Goal: Information Seeking & Learning: Learn about a topic

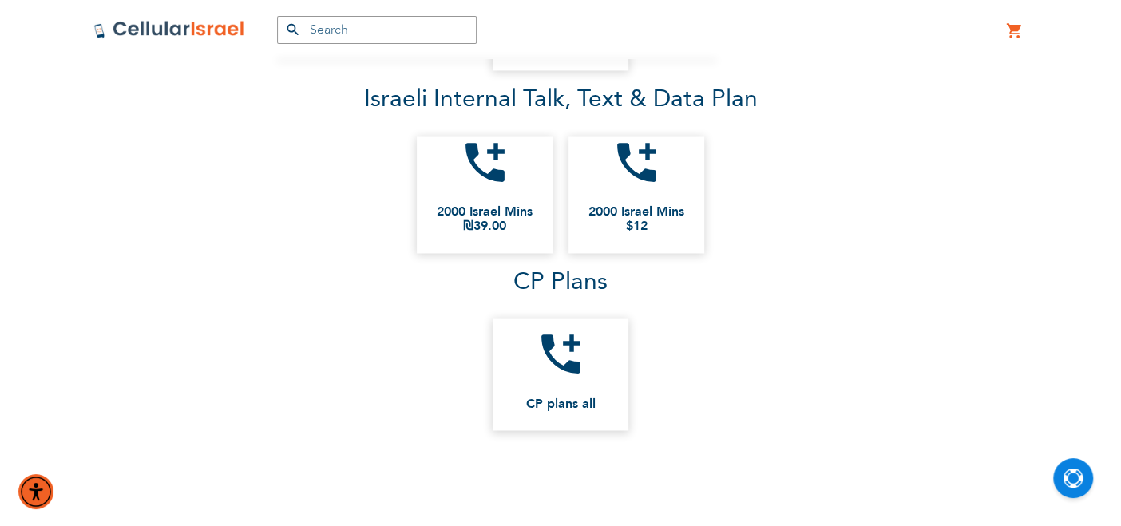
scroll to position [1428, 0]
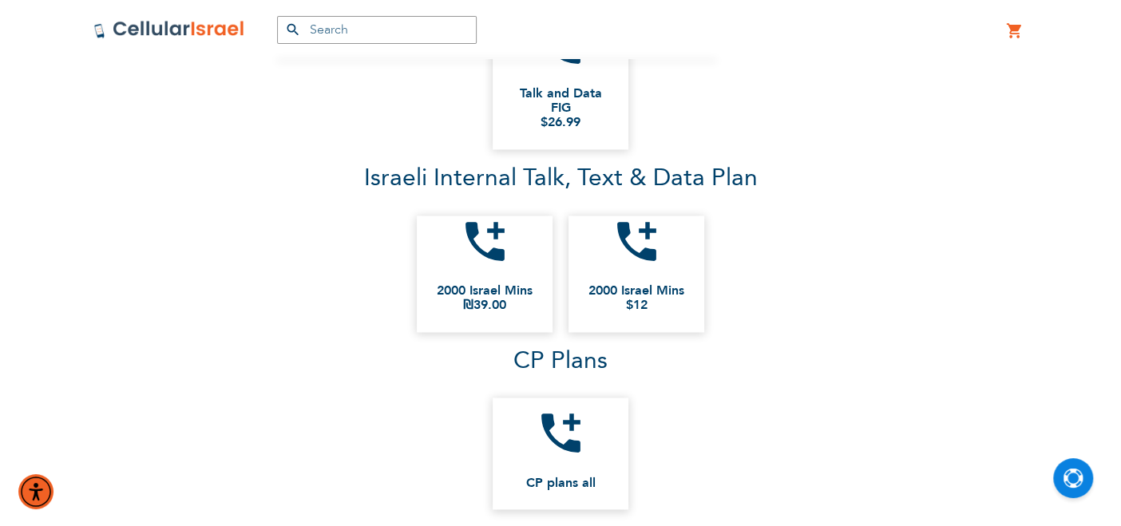
type input "[EMAIL_ADDRESS][DOMAIN_NAME]"
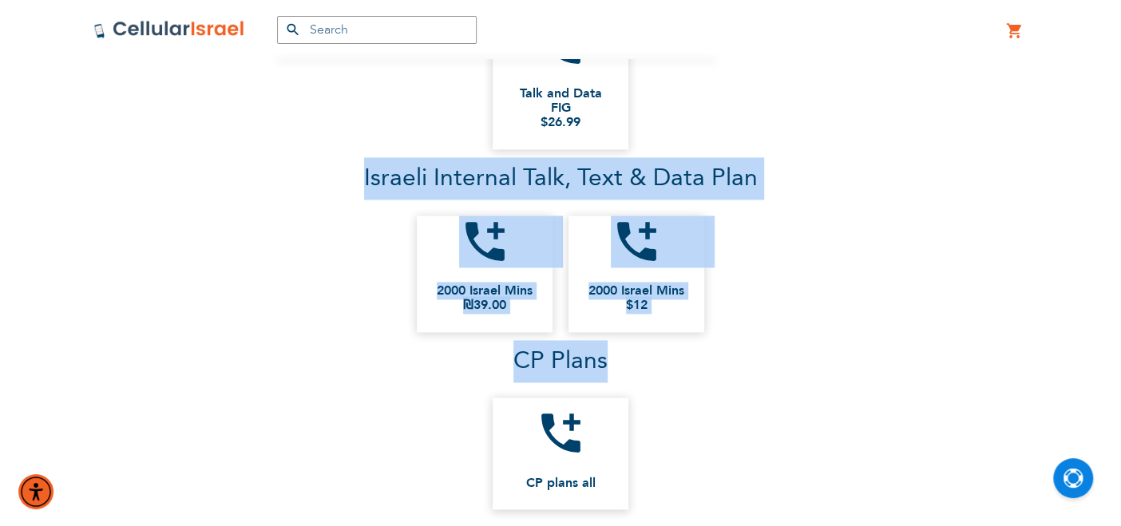
drag, startPoint x: 365, startPoint y: 185, endPoint x: 831, endPoint y: 376, distance: 503.6
click at [830, 369] on div "Xtra Talk and Data (no texting) add_call Talk and Data FIG $26.99 Israeli Inter…" at bounding box center [560, 240] width 1097 height 558
click at [832, 379] on p "CP Plans" at bounding box center [560, 361] width 927 height 42
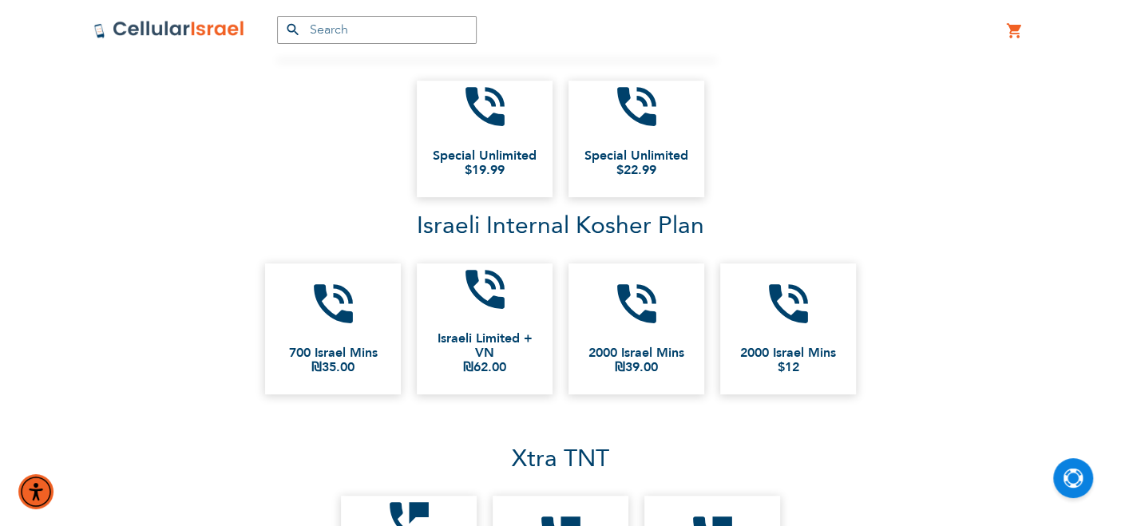
scroll to position [275, 0]
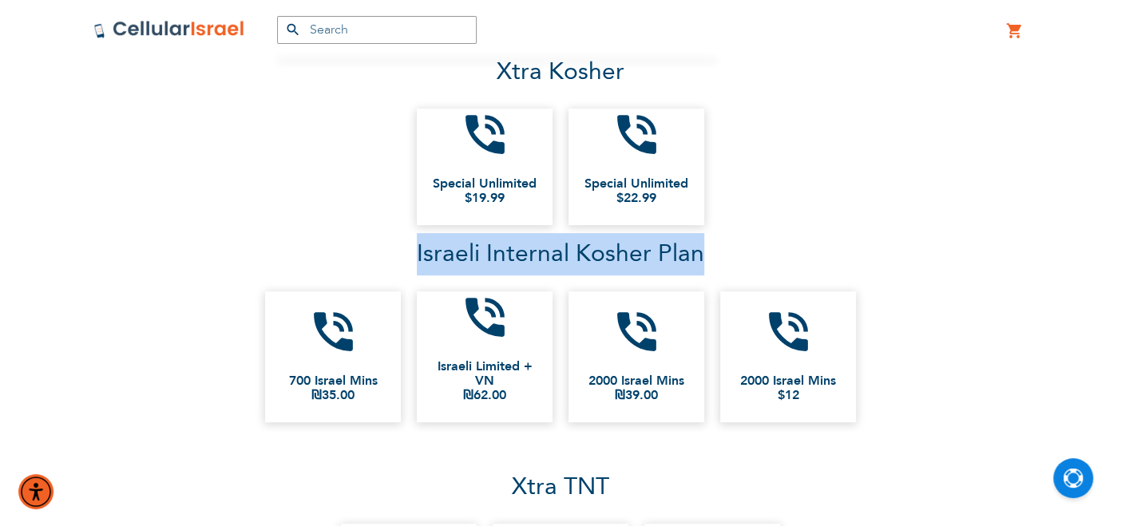
drag, startPoint x: 415, startPoint y: 258, endPoint x: 799, endPoint y: 277, distance: 383.9
click at [799, 276] on p "Israeli Internal Kosher Plan" at bounding box center [560, 254] width 927 height 42
click at [801, 270] on p "Israeli Internal Kosher Plan" at bounding box center [560, 254] width 927 height 42
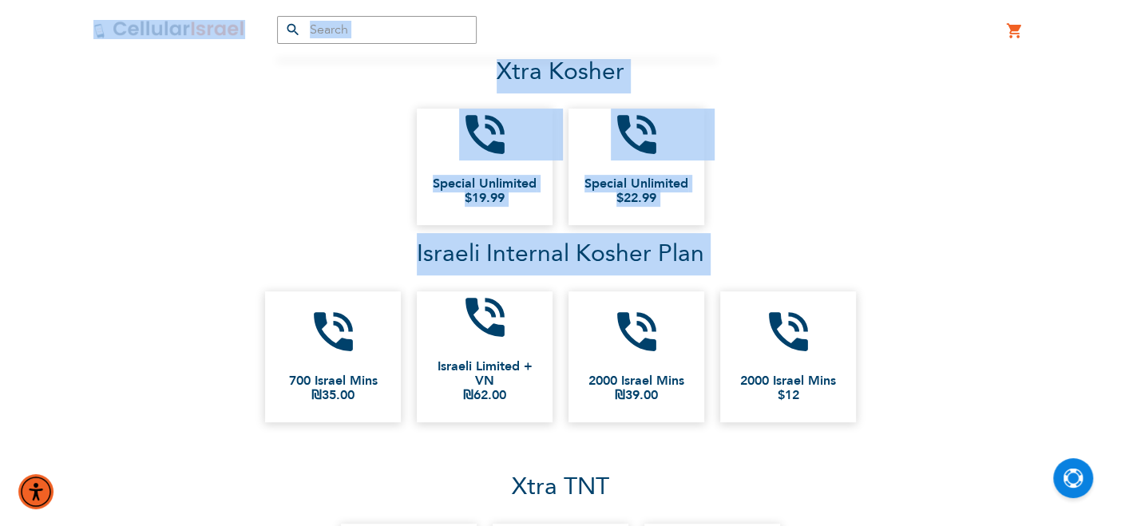
drag, startPoint x: 801, startPoint y: 270, endPoint x: 323, endPoint y: 56, distance: 523.4
click at [319, 105] on ul "phone_in_talk Special Unlimited $19.99 phone_in_talk Special Unlimited $22.99" at bounding box center [560, 167] width 927 height 133
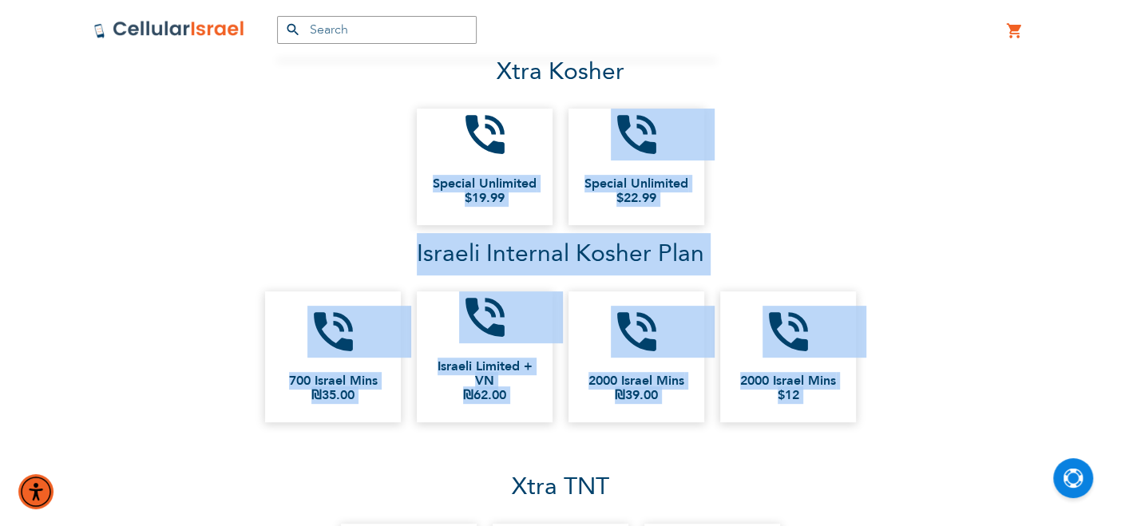
drag, startPoint x: 319, startPoint y: 105, endPoint x: 1025, endPoint y: 408, distance: 767.5
click at [1025, 408] on div "Xtra Kosher phone_in_talk Special Unlimited $19.99 phone_in_talk Special Unlimi…" at bounding box center [560, 240] width 1097 height 379
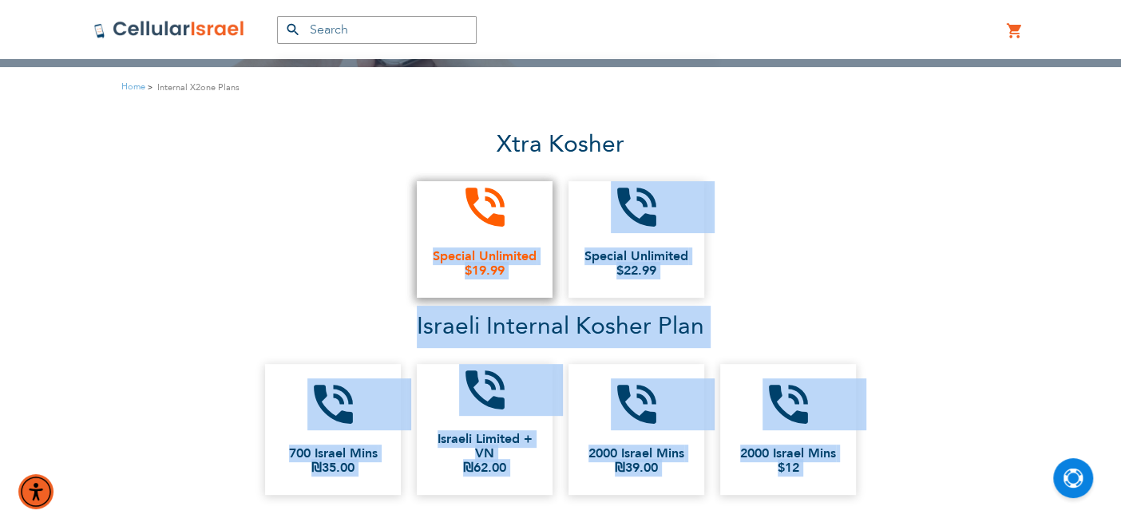
drag, startPoint x: 1025, startPoint y: 408, endPoint x: 511, endPoint y: 236, distance: 541.5
click at [514, 238] on div "Xtra Kosher phone_in_talk Special Unlimited $19.99 phone_in_talk Special Unlimi…" at bounding box center [560, 314] width 1097 height 379
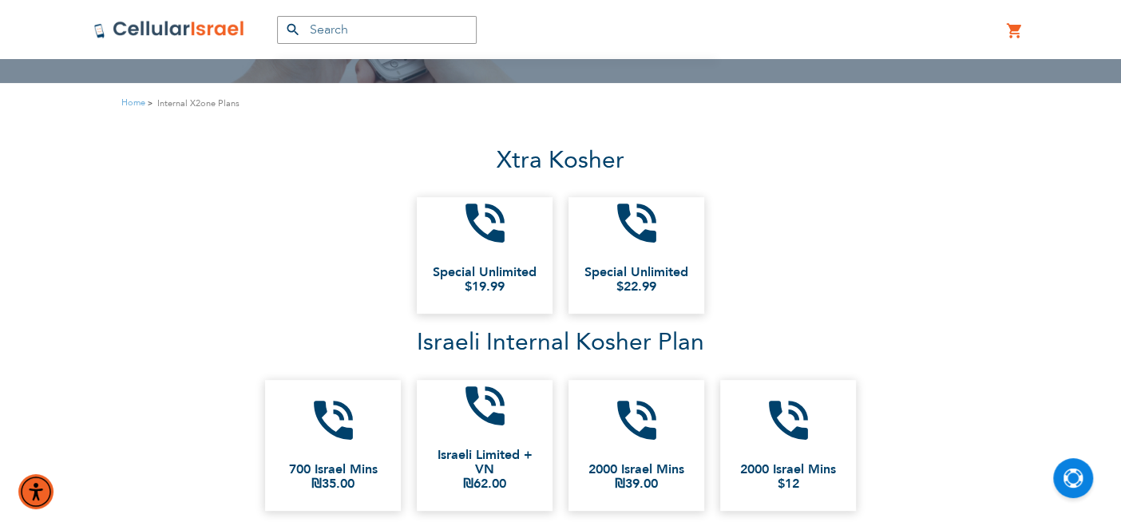
click at [401, 161] on p "Xtra Kosher" at bounding box center [560, 161] width 1097 height 42
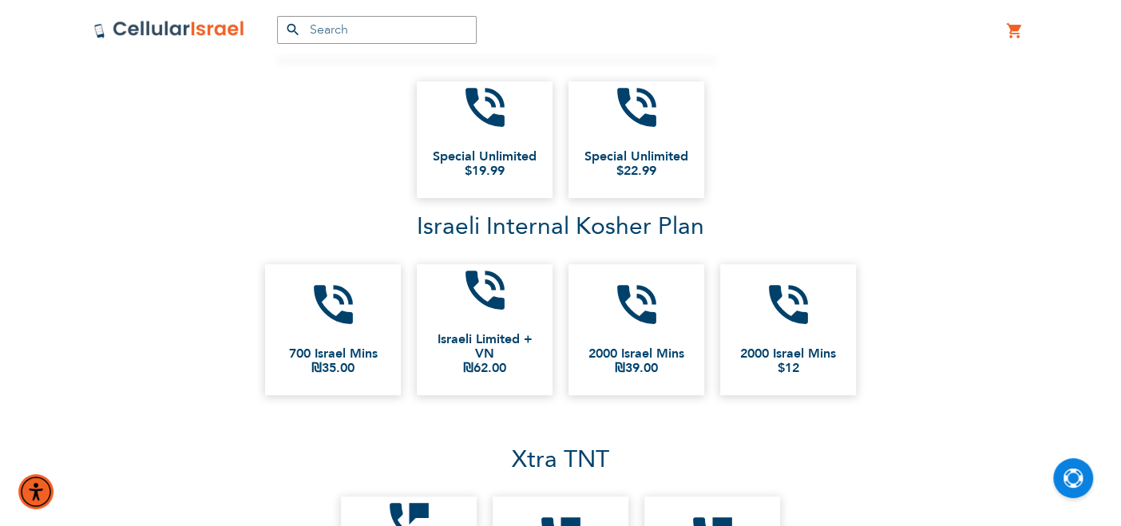
scroll to position [186, 0]
